Goal: Task Accomplishment & Management: Use online tool/utility

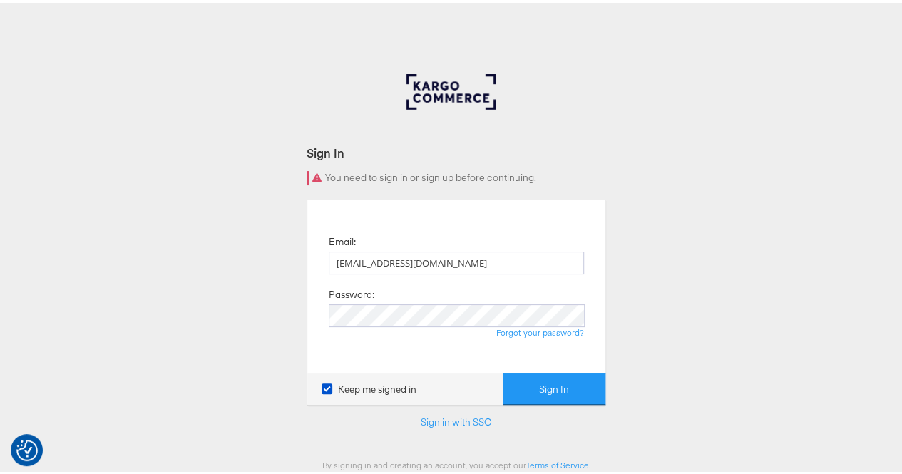
type input "[EMAIL_ADDRESS][DOMAIN_NAME]"
click at [546, 375] on button "Sign In" at bounding box center [554, 387] width 103 height 32
click at [537, 371] on div "Keep me signed in Sign In" at bounding box center [456, 387] width 298 height 32
click at [570, 390] on button "Sign In" at bounding box center [554, 387] width 103 height 32
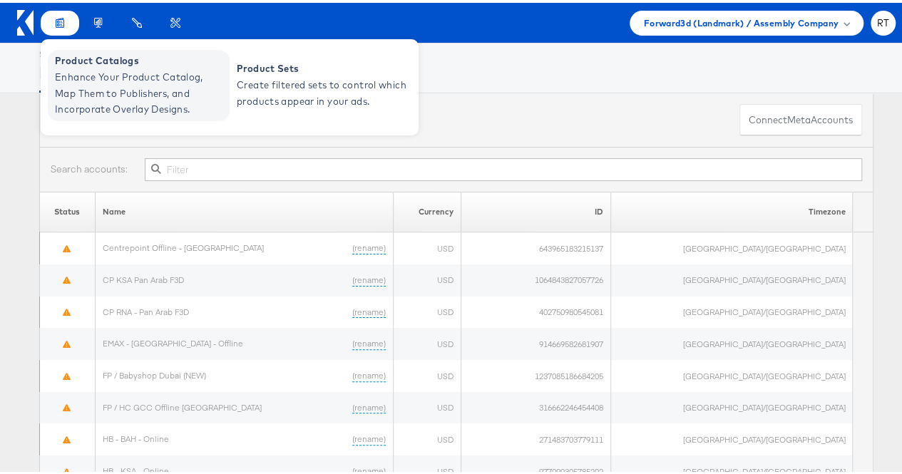
click at [78, 86] on span "Enhance Your Product Catalog, Map Them to Publishers, and Incorporate Overlay D…" at bounding box center [140, 90] width 171 height 48
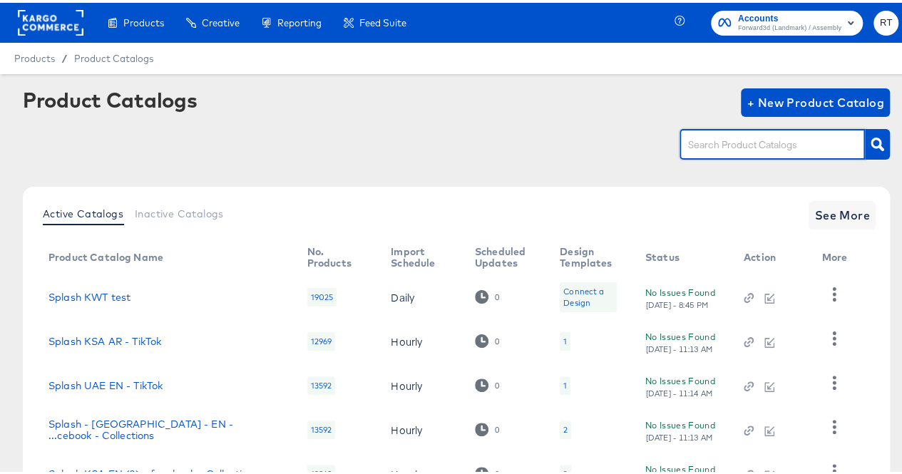
click at [720, 138] on input "text" at bounding box center [761, 142] width 152 height 16
type input "uae"
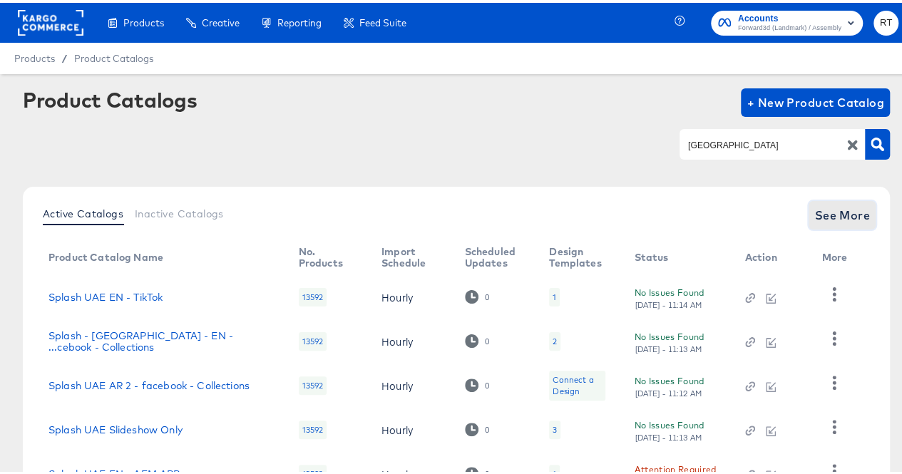
click at [832, 204] on span "See More" at bounding box center [842, 212] width 56 height 20
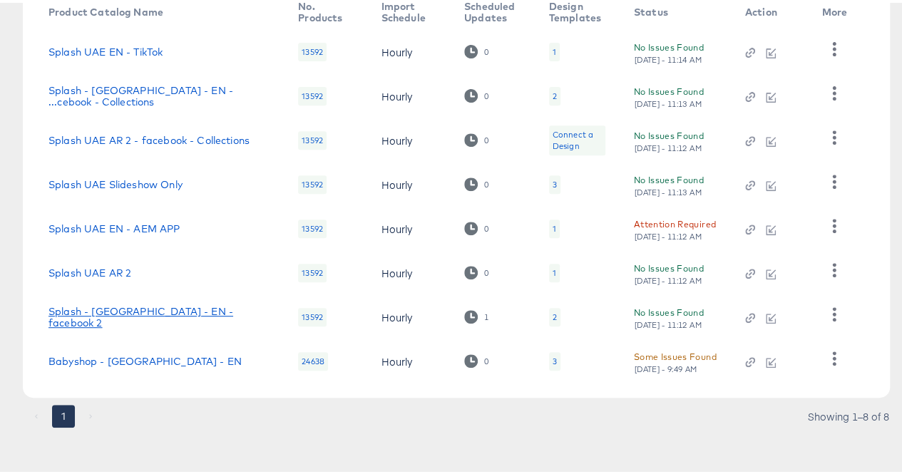
click at [140, 312] on link "Splash - UAE - EN - facebook 2" at bounding box center [158, 314] width 221 height 23
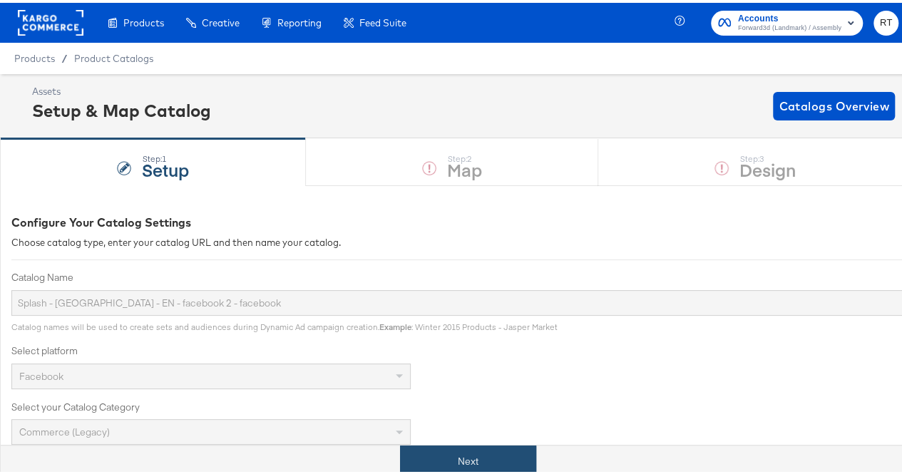
click at [429, 446] on button "Next" at bounding box center [468, 459] width 136 height 32
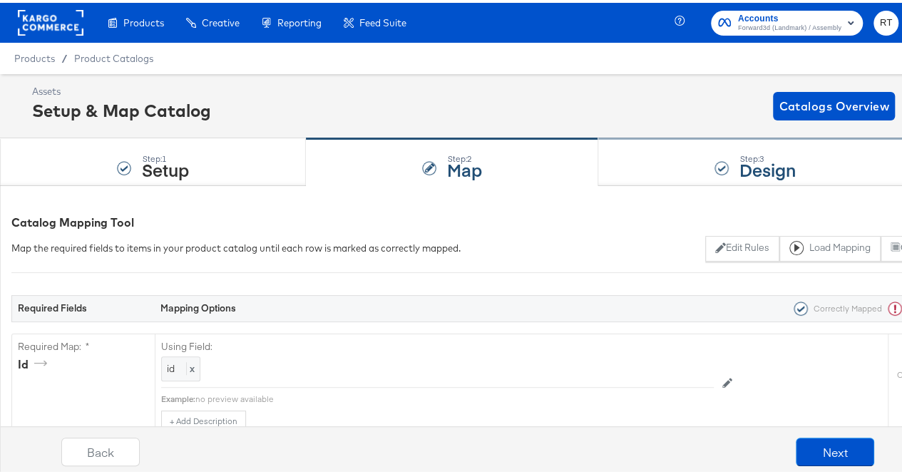
click at [672, 178] on div "Step: 3 Design" at bounding box center [755, 159] width 314 height 47
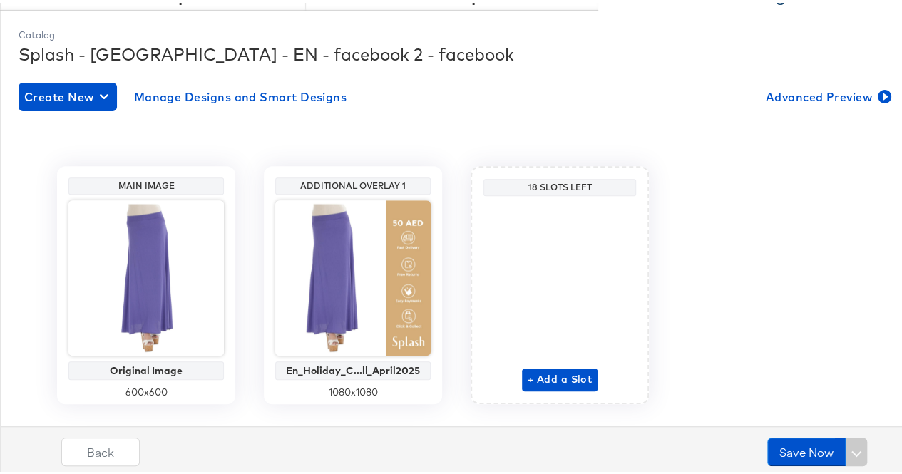
scroll to position [205, 0]
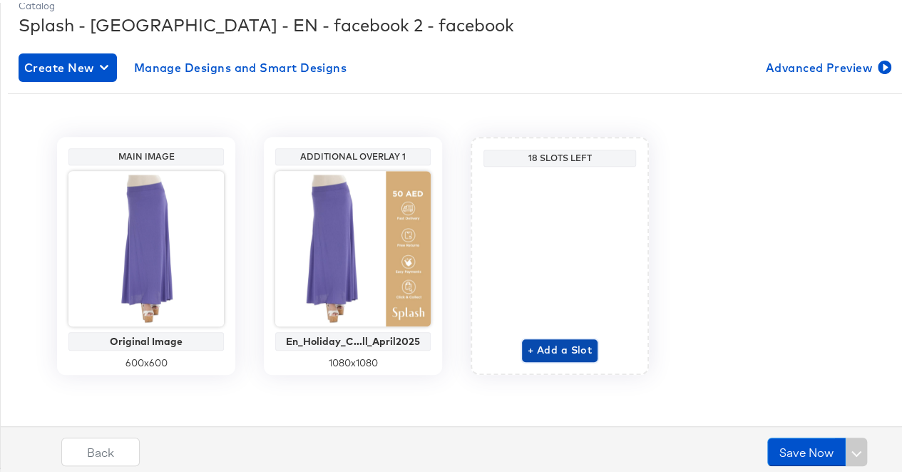
click at [538, 347] on span "+ Add a Slot" at bounding box center [560, 348] width 64 height 18
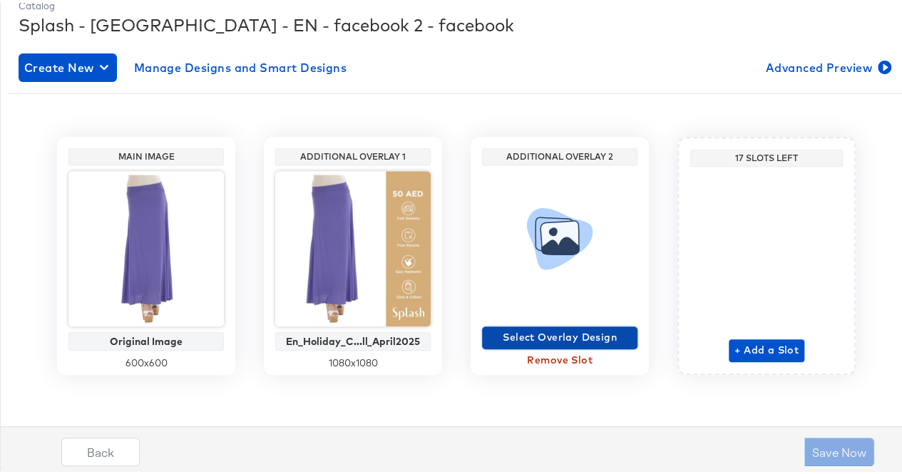
click at [523, 341] on span "Select Overlay Design" at bounding box center [560, 335] width 144 height 18
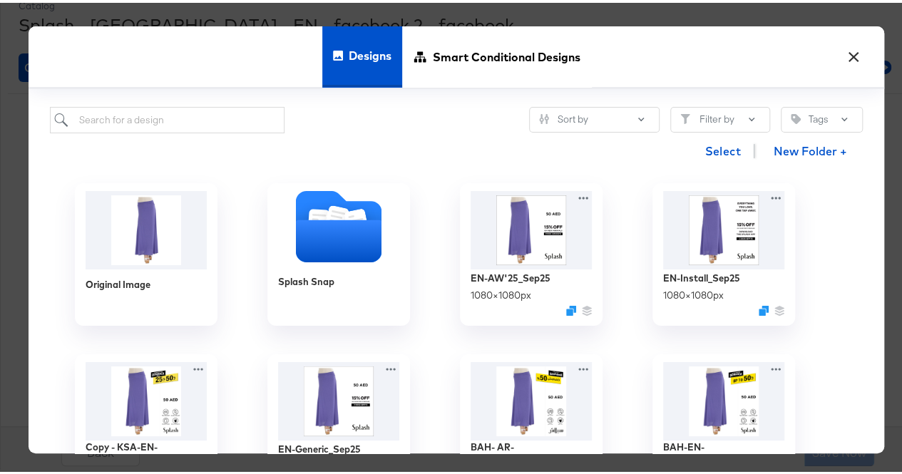
scroll to position [0, 0]
click at [846, 52] on button "×" at bounding box center [853, 51] width 26 height 26
